Goal: Task Accomplishment & Management: Use online tool/utility

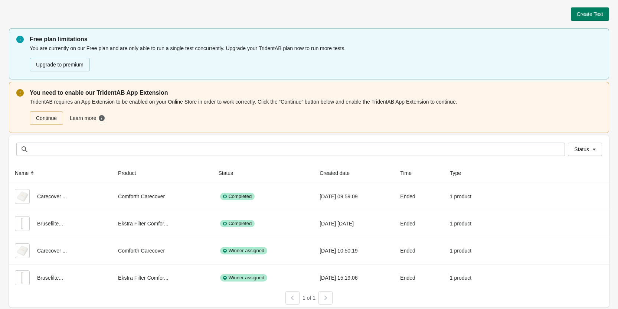
scroll to position [1, 0]
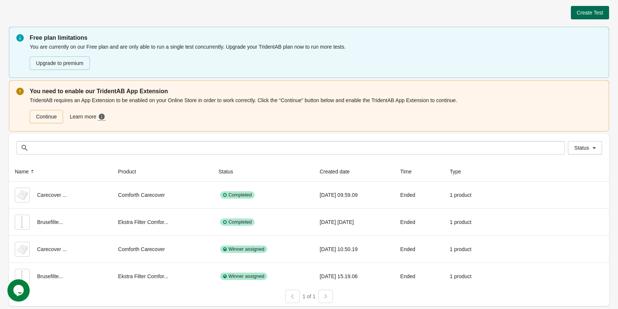
click at [587, 14] on span "Create Test" at bounding box center [590, 13] width 26 height 6
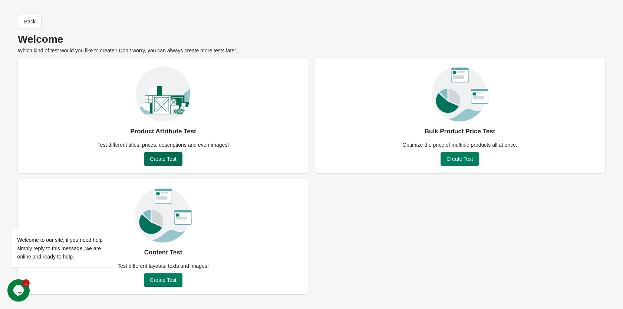
click at [166, 161] on span "Create Test" at bounding box center [163, 159] width 26 height 6
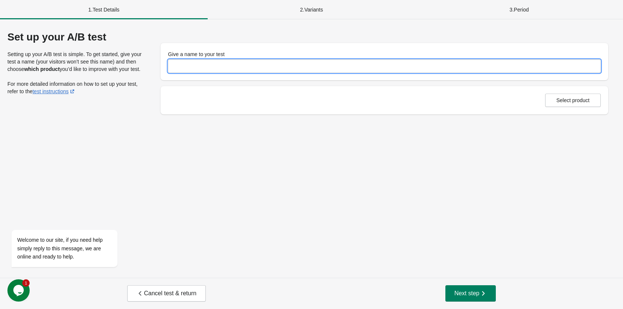
click at [184, 68] on input "Give a name to your test" at bounding box center [384, 65] width 433 height 13
type input "******"
click at [584, 102] on span "Select product" at bounding box center [573, 100] width 33 height 6
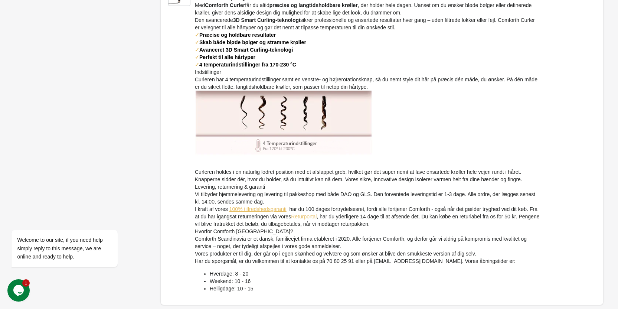
scroll to position [137, 0]
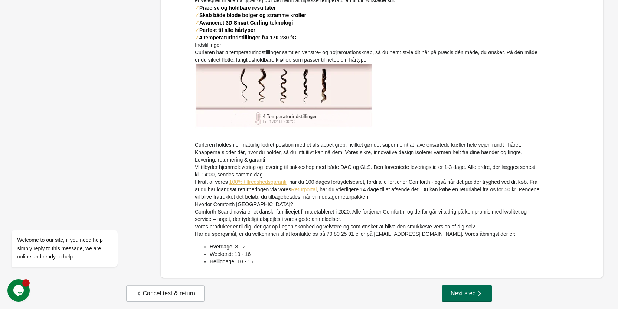
click at [469, 298] on button "Next step" at bounding box center [467, 293] width 50 height 16
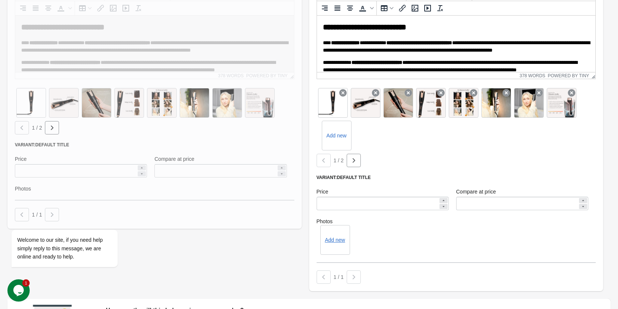
scroll to position [0, 0]
drag, startPoint x: 489, startPoint y: 203, endPoint x: 428, endPoint y: 198, distance: 61.5
click at [439, 200] on div "Price ****** Compare at price ******" at bounding box center [452, 199] width 279 height 30
drag, startPoint x: 353, startPoint y: 207, endPoint x: 308, endPoint y: 206, distance: 44.5
click at [310, 206] on div "**********" at bounding box center [456, 120] width 294 height 342
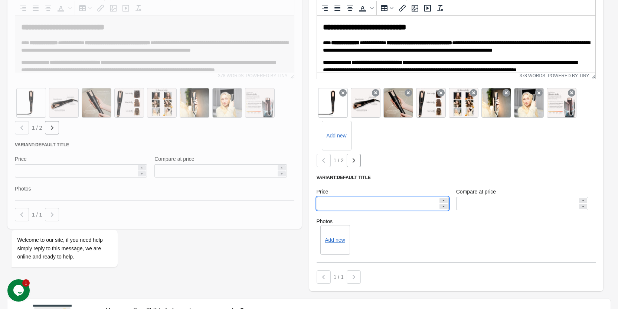
type input "***"
click at [388, 231] on div "Add new" at bounding box center [455, 240] width 279 height 30
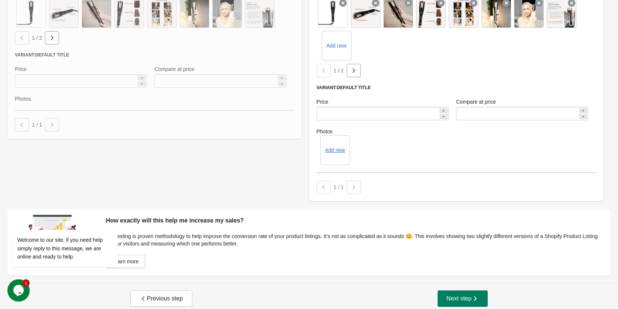
scroll to position [540, 0]
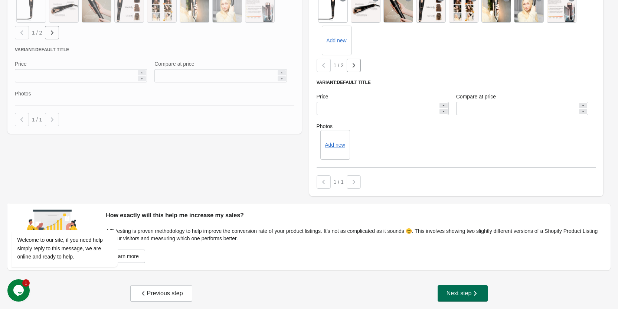
click at [456, 293] on span "Next step" at bounding box center [462, 292] width 33 height 7
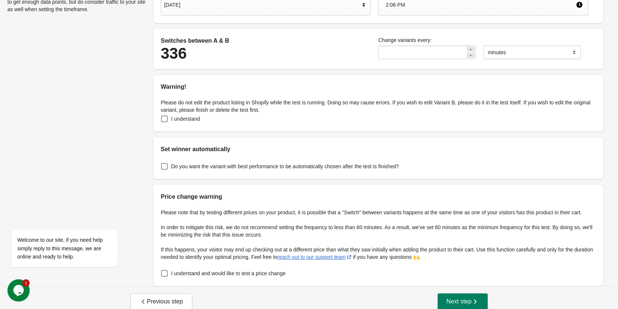
scroll to position [127, 0]
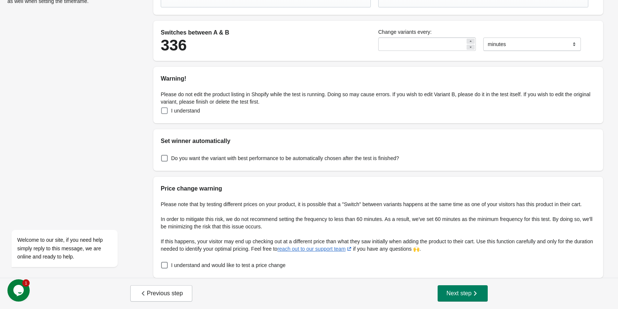
drag, startPoint x: 170, startPoint y: 111, endPoint x: 170, endPoint y: 117, distance: 5.9
click at [170, 112] on label "I understand" at bounding box center [180, 110] width 39 height 10
click at [167, 157] on span at bounding box center [164, 158] width 7 height 7
click at [157, 156] on div "Do you want the variant with best performance to be automatically chosen after …" at bounding box center [378, 157] width 450 height 25
click at [169, 158] on label "Do you want the variant with best performance to be automatically chosen after …" at bounding box center [280, 158] width 238 height 10
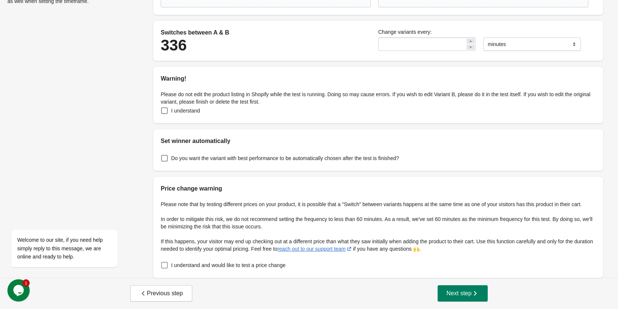
click at [170, 267] on label "I understand and would like to test a price change" at bounding box center [223, 265] width 125 height 10
click at [469, 296] on span "Next step" at bounding box center [462, 292] width 33 height 7
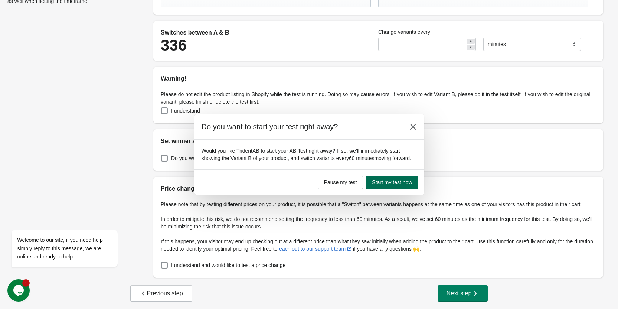
click at [390, 186] on button "Start my test now" at bounding box center [392, 181] width 52 height 13
